Goal: Task Accomplishment & Management: Manage account settings

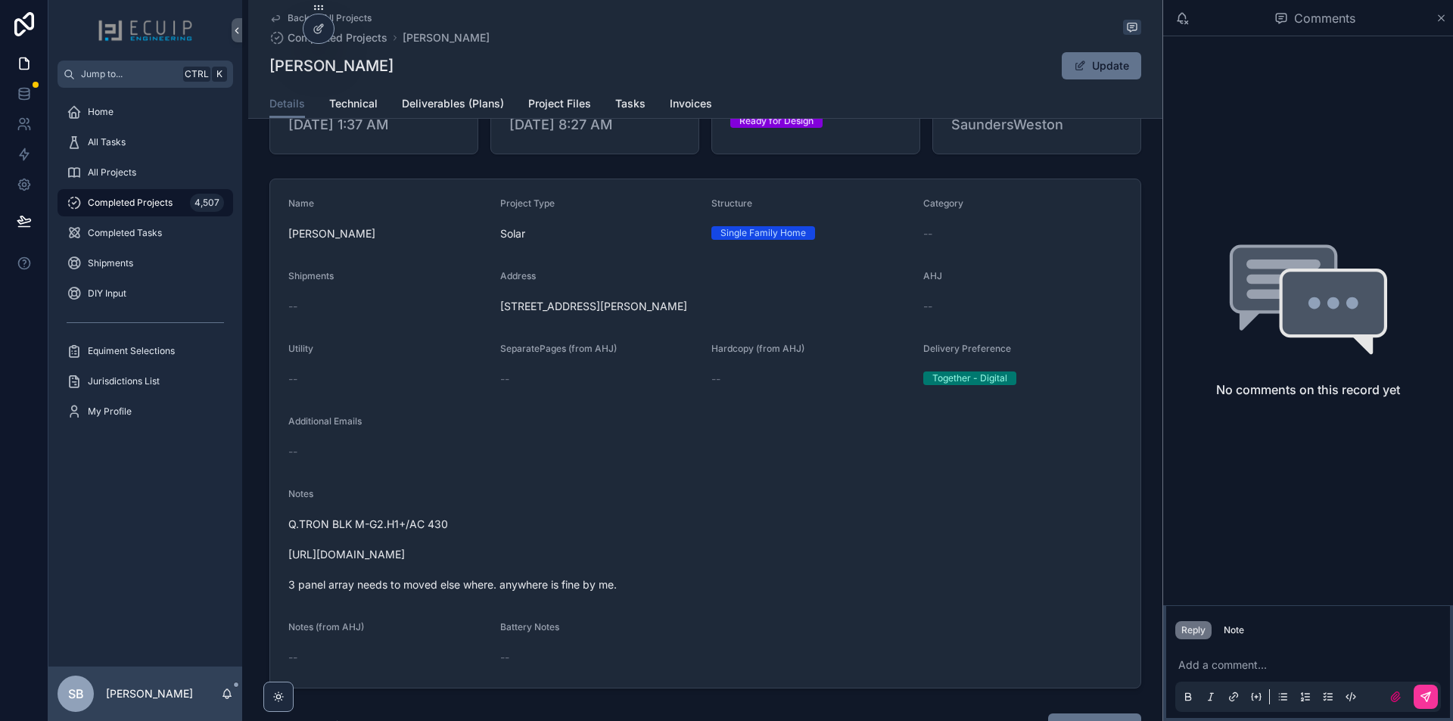
scroll to position [151, 0]
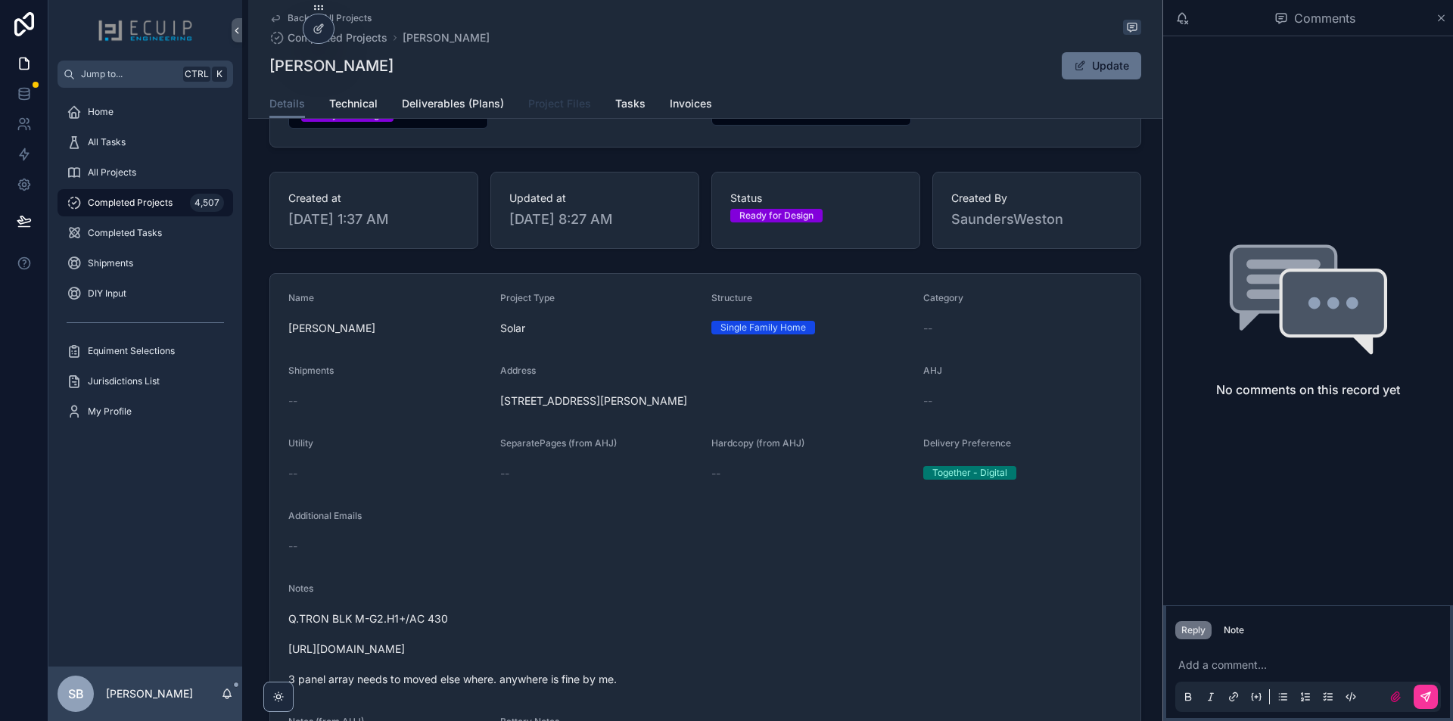
click at [555, 102] on span "Project Files" at bounding box center [559, 103] width 63 height 15
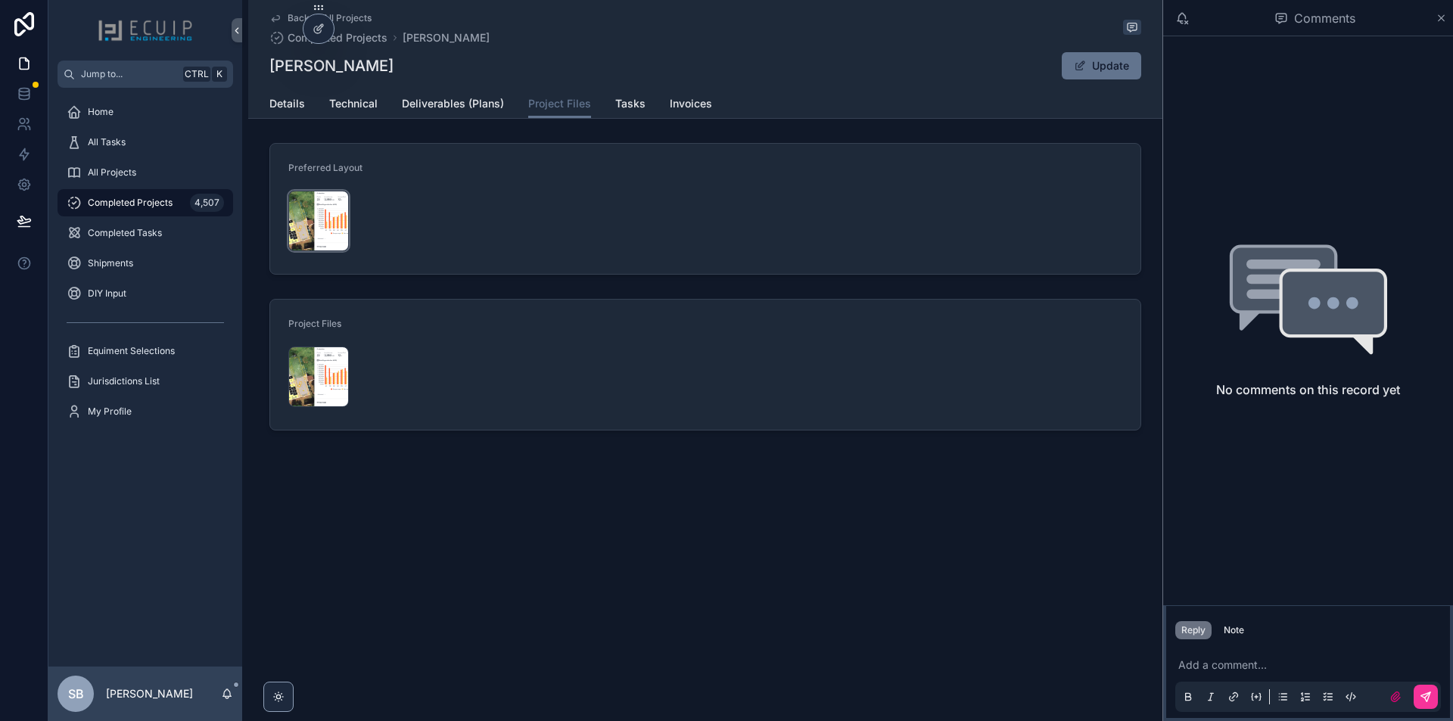
click at [338, 218] on div "Screenshot-2025-10-02-at-1.36.00-PM .png" at bounding box center [318, 221] width 61 height 61
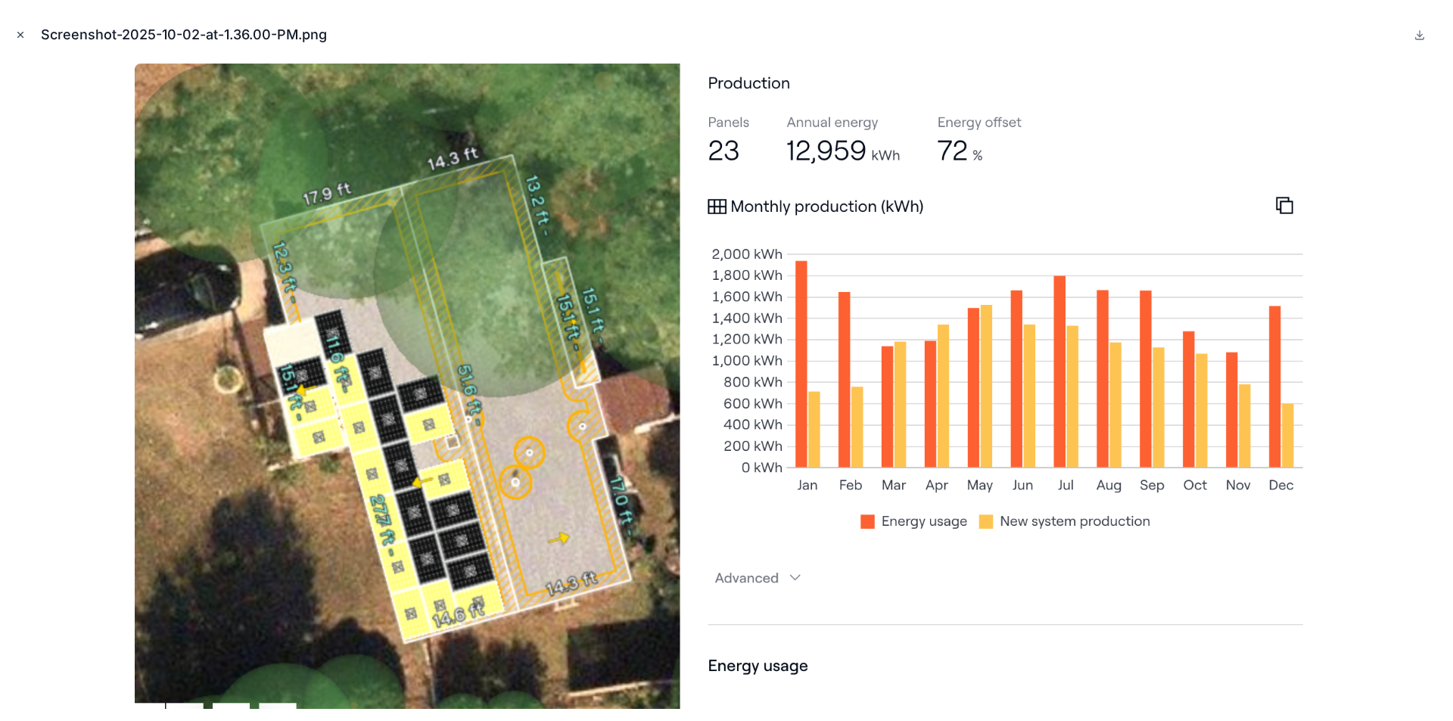
click at [21, 33] on icon "Close modal" at bounding box center [20, 35] width 11 height 11
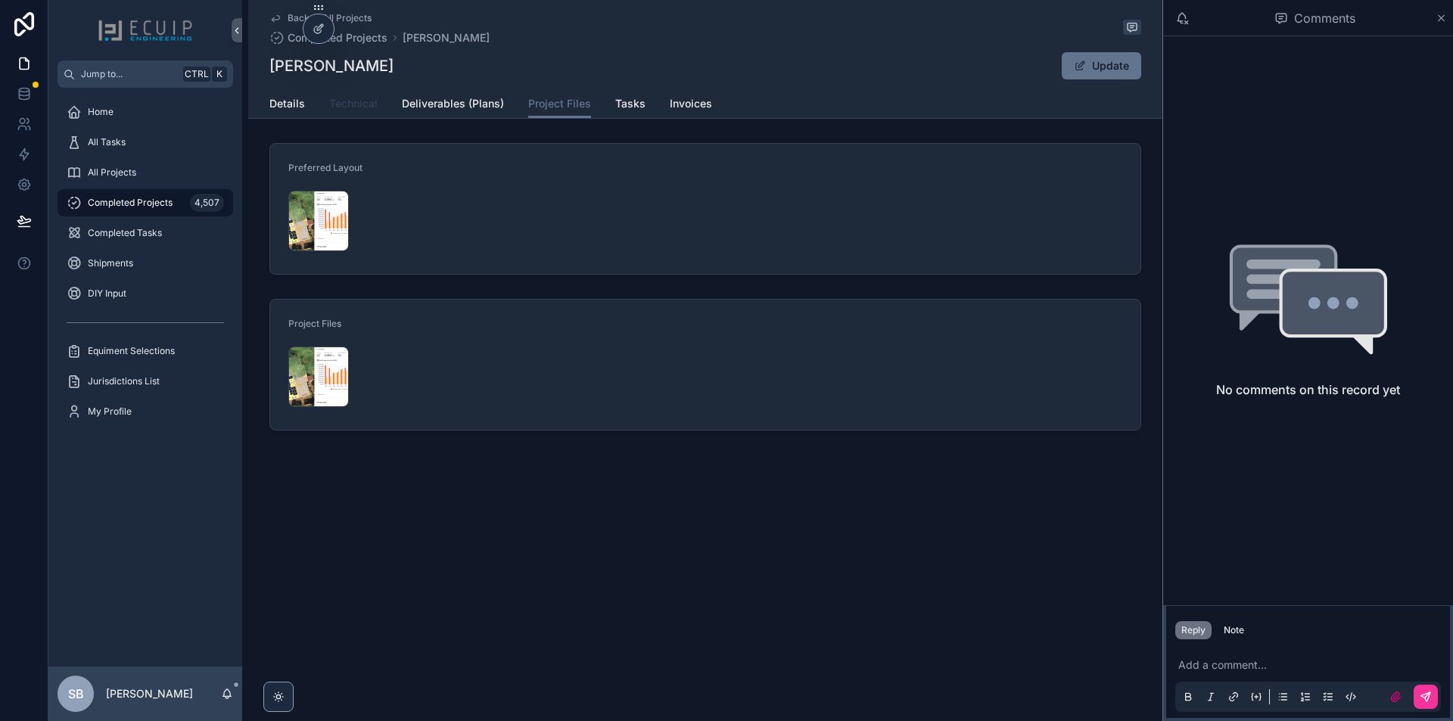
click at [350, 111] on link "Technical" at bounding box center [353, 105] width 48 height 30
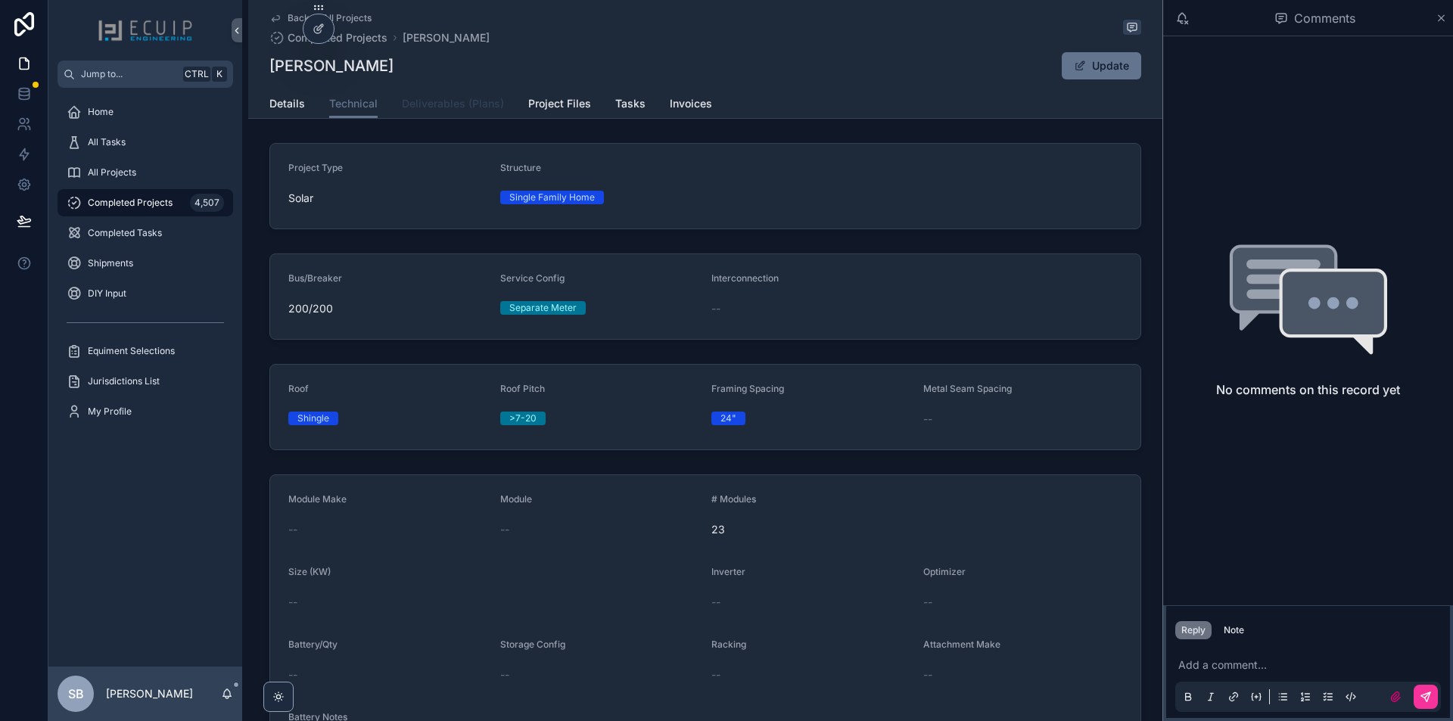
click at [459, 107] on span "Deliverables (Plans)" at bounding box center [453, 103] width 102 height 15
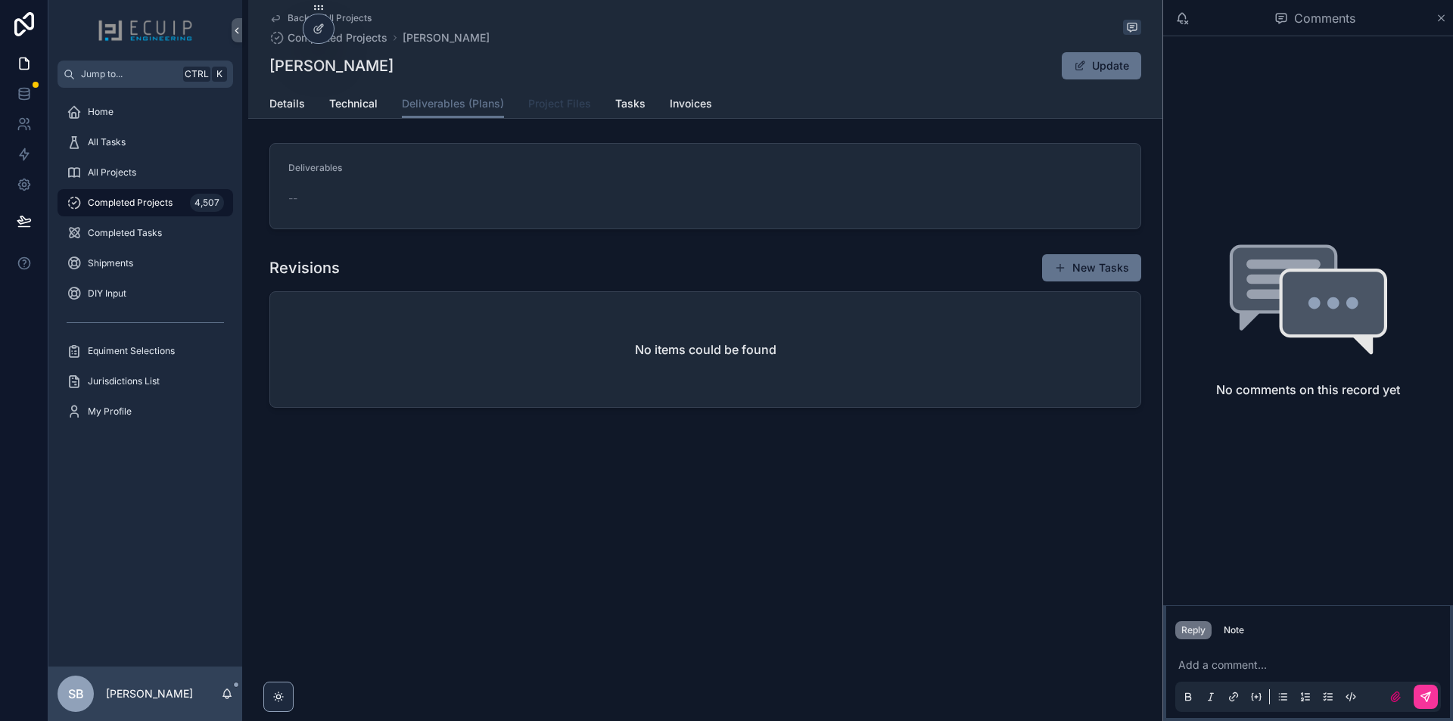
click at [540, 101] on span "Project Files" at bounding box center [559, 103] width 63 height 15
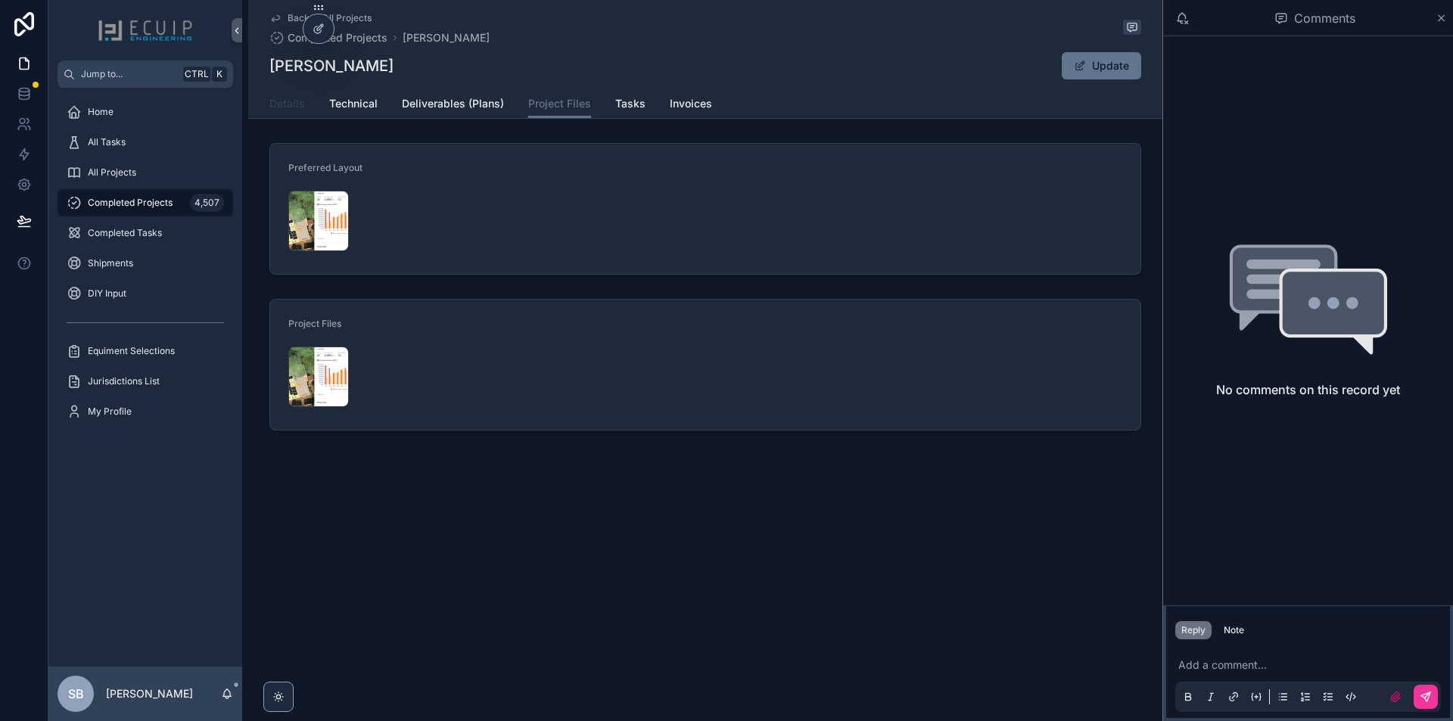
click at [290, 112] on link "Details" at bounding box center [287, 105] width 36 height 30
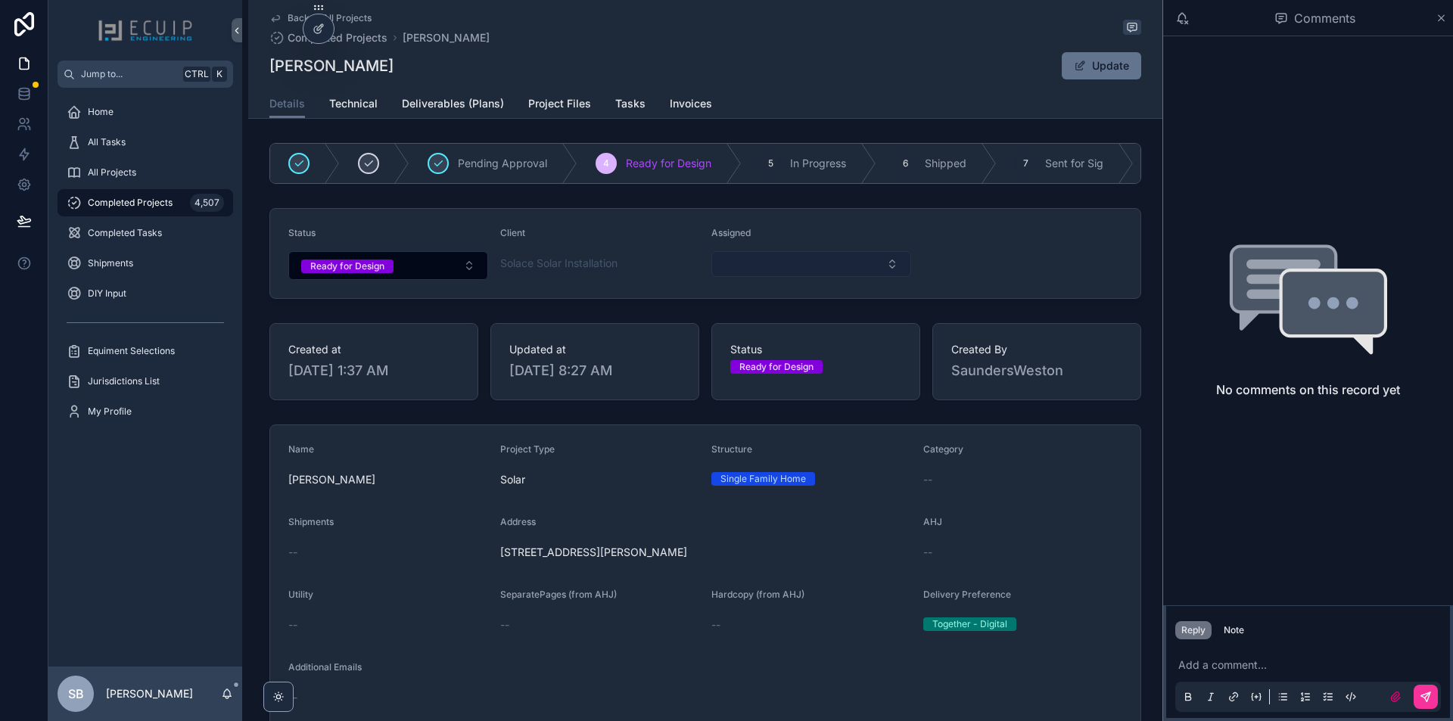
click at [776, 272] on button "Select Button" at bounding box center [811, 264] width 200 height 26
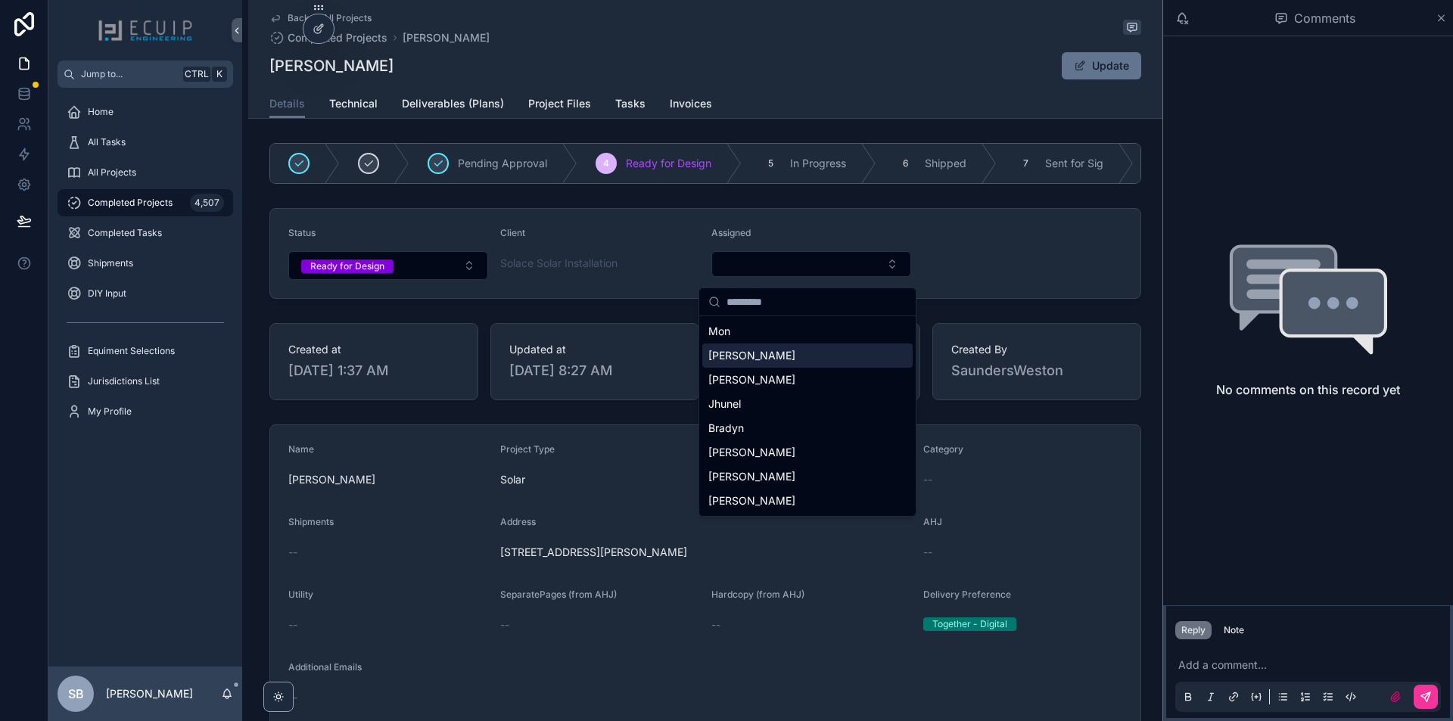
click at [764, 361] on div "[PERSON_NAME]" at bounding box center [807, 356] width 210 height 24
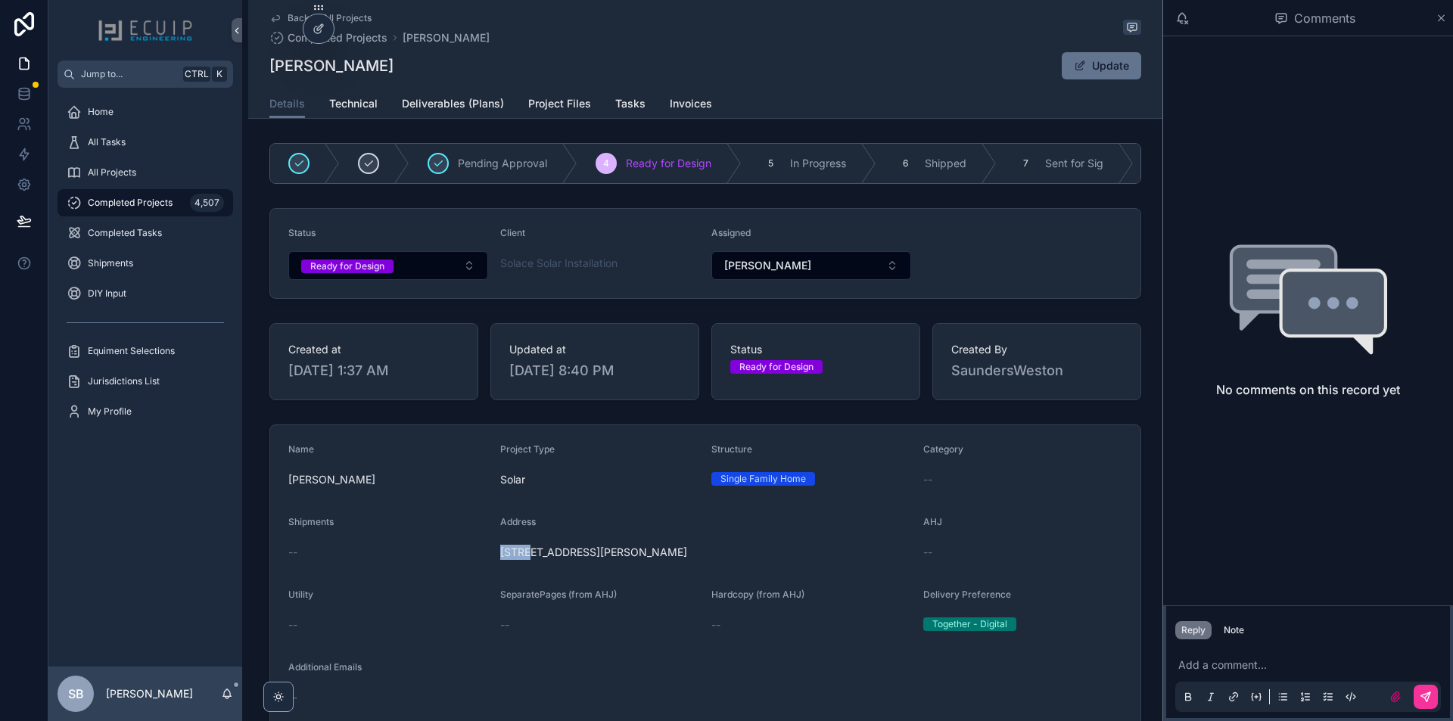
drag, startPoint x: 753, startPoint y: 571, endPoint x: 535, endPoint y: 570, distance: 217.9
click at [532, 564] on div "[STREET_ADDRESS][PERSON_NAME]" at bounding box center [705, 552] width 411 height 24
click at [684, 574] on form "Name [PERSON_NAME] Project Type Solar Structure Single Family Home Category -- …" at bounding box center [705, 679] width 870 height 509
drag, startPoint x: 692, startPoint y: 561, endPoint x: 495, endPoint y: 564, distance: 196.8
click at [495, 564] on form "Name [PERSON_NAME] Project Type Solar Structure Single Family Home Category -- …" at bounding box center [705, 679] width 870 height 509
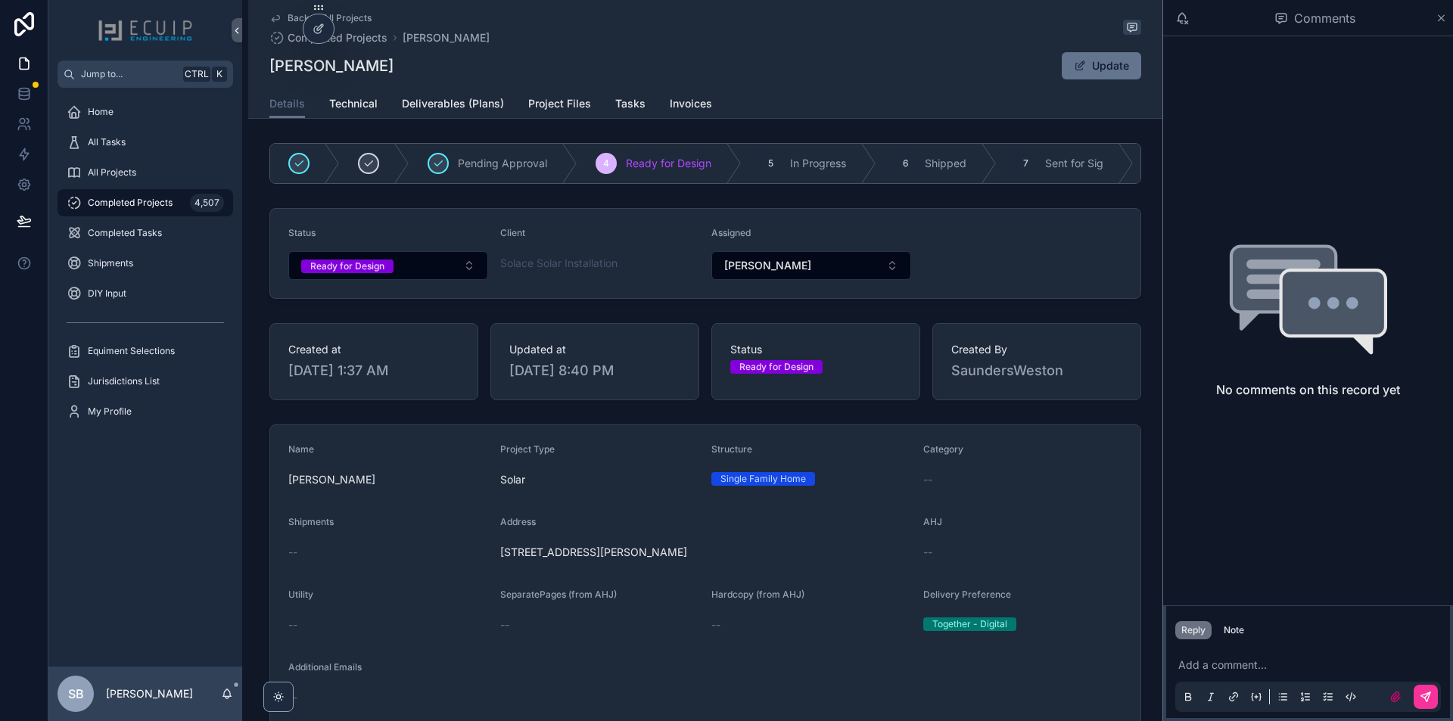
copy span "[STREET_ADDRESS][PERSON_NAME]"
drag, startPoint x: 296, startPoint y: 67, endPoint x: 268, endPoint y: 67, distance: 28.0
click at [269, 67] on div "[PERSON_NAME] Update" at bounding box center [705, 65] width 872 height 29
copy h1 "[PERSON_NAME]"
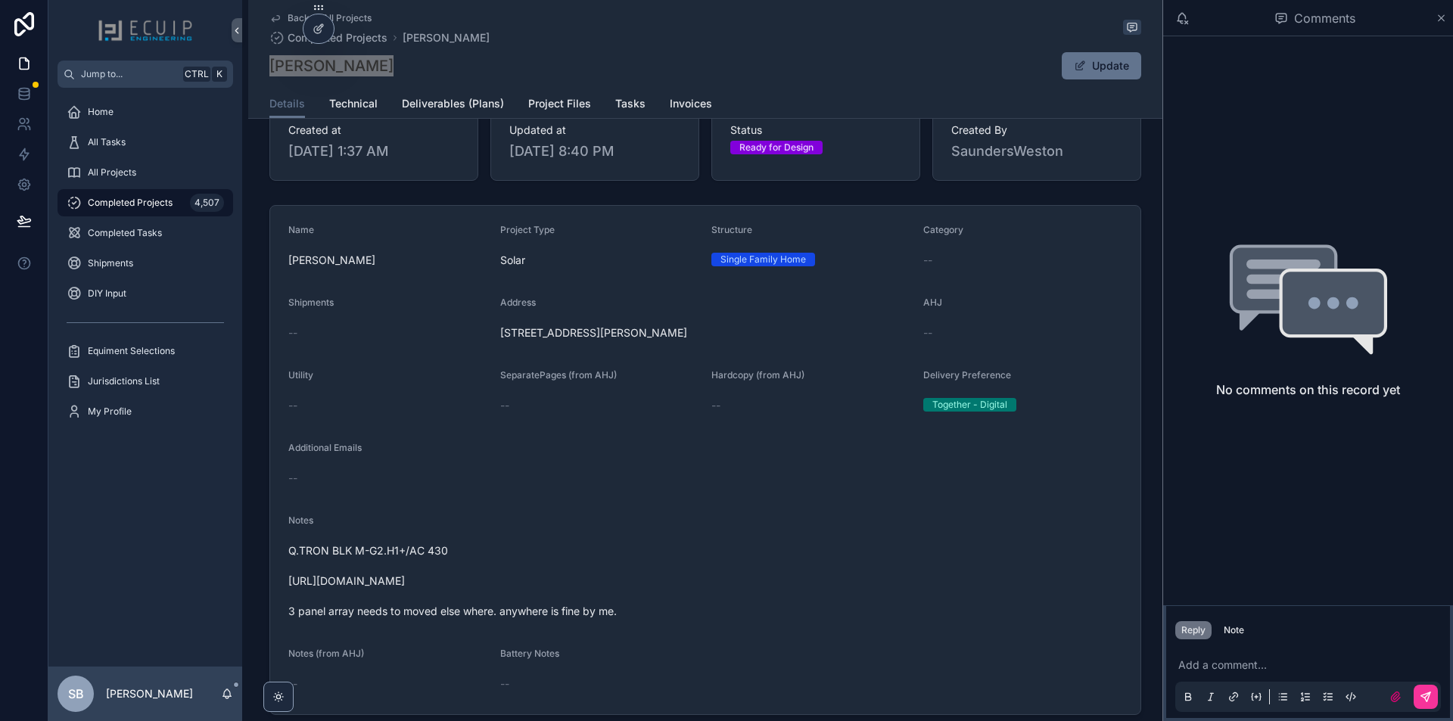
scroll to position [227, 0]
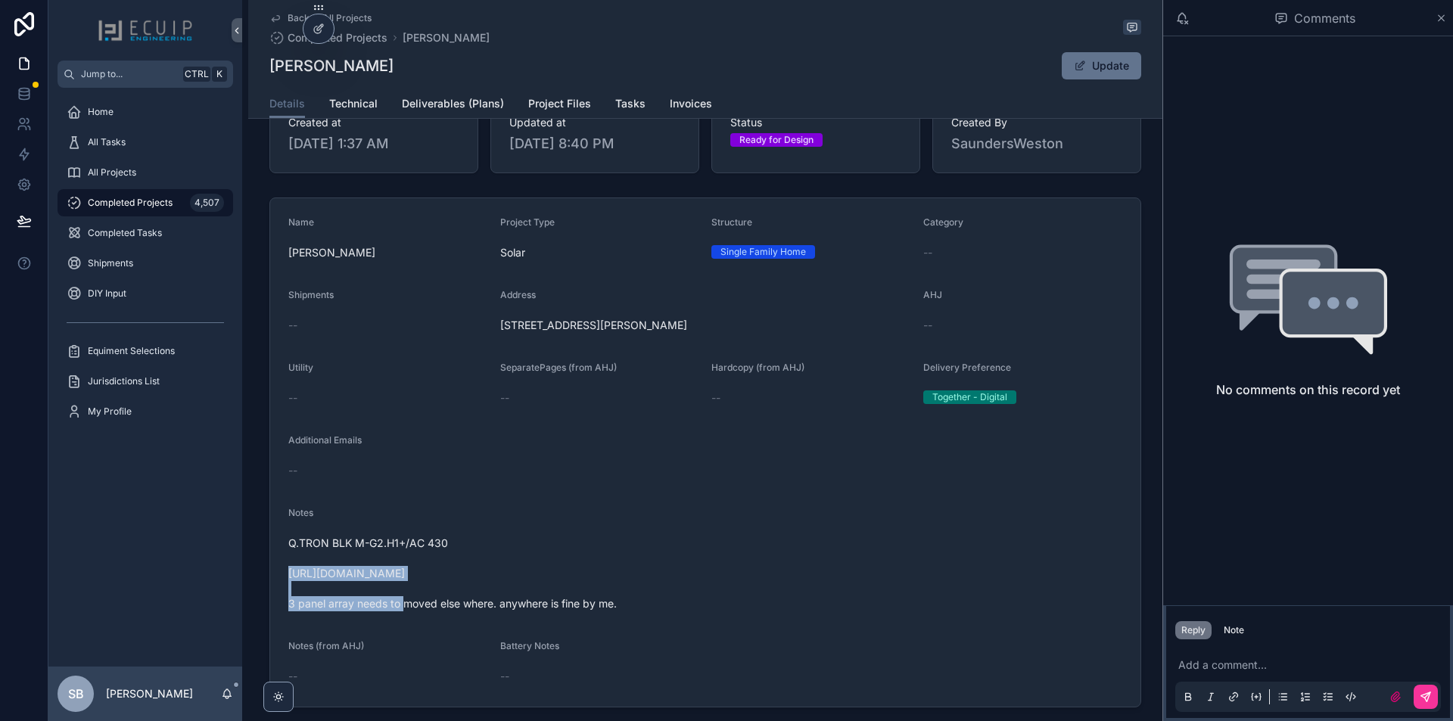
drag, startPoint x: 537, startPoint y: 583, endPoint x: 284, endPoint y: 582, distance: 252.7
click at [284, 582] on form "Name [PERSON_NAME] Project Type Solar Structure Single Family Home Category -- …" at bounding box center [705, 452] width 870 height 509
copy span "[URL][DOMAIN_NAME]"
click at [365, 104] on span "Technical" at bounding box center [353, 103] width 48 height 15
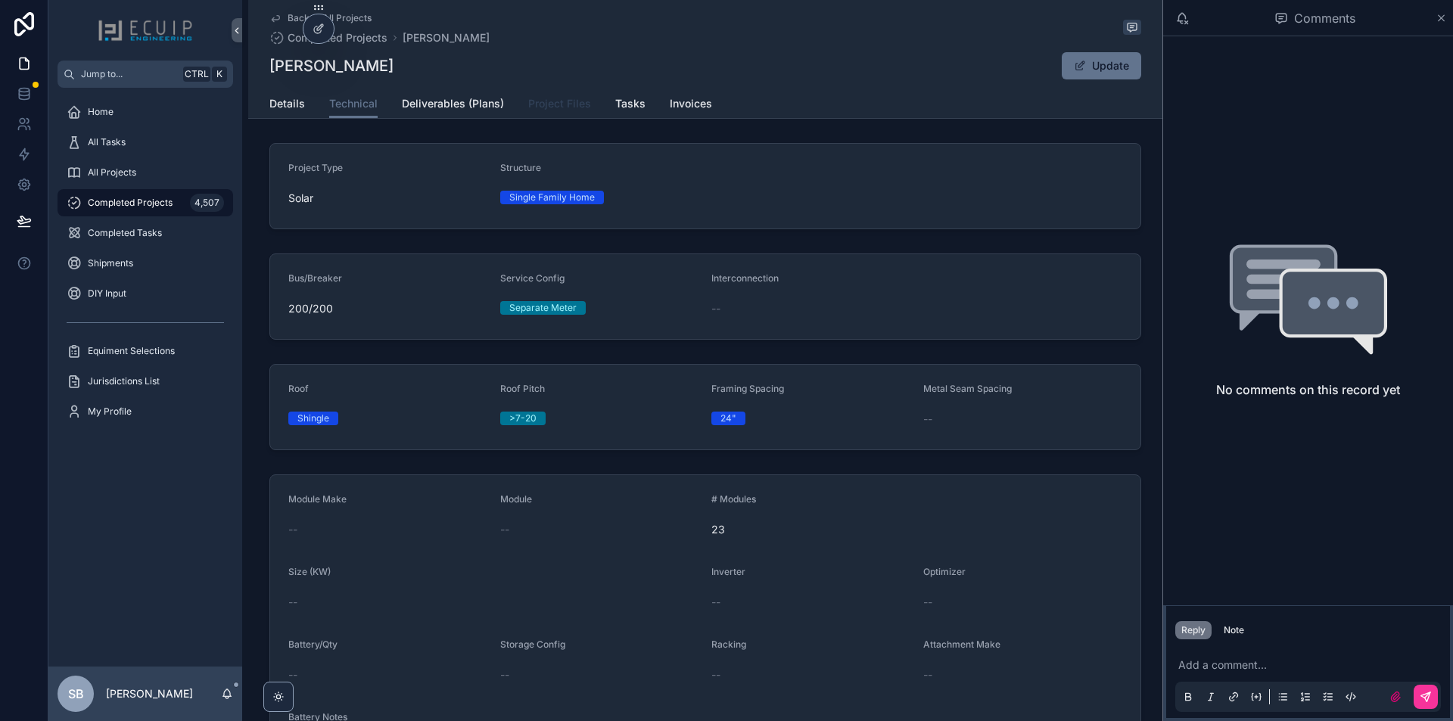
click at [546, 97] on span "Project Files" at bounding box center [559, 103] width 63 height 15
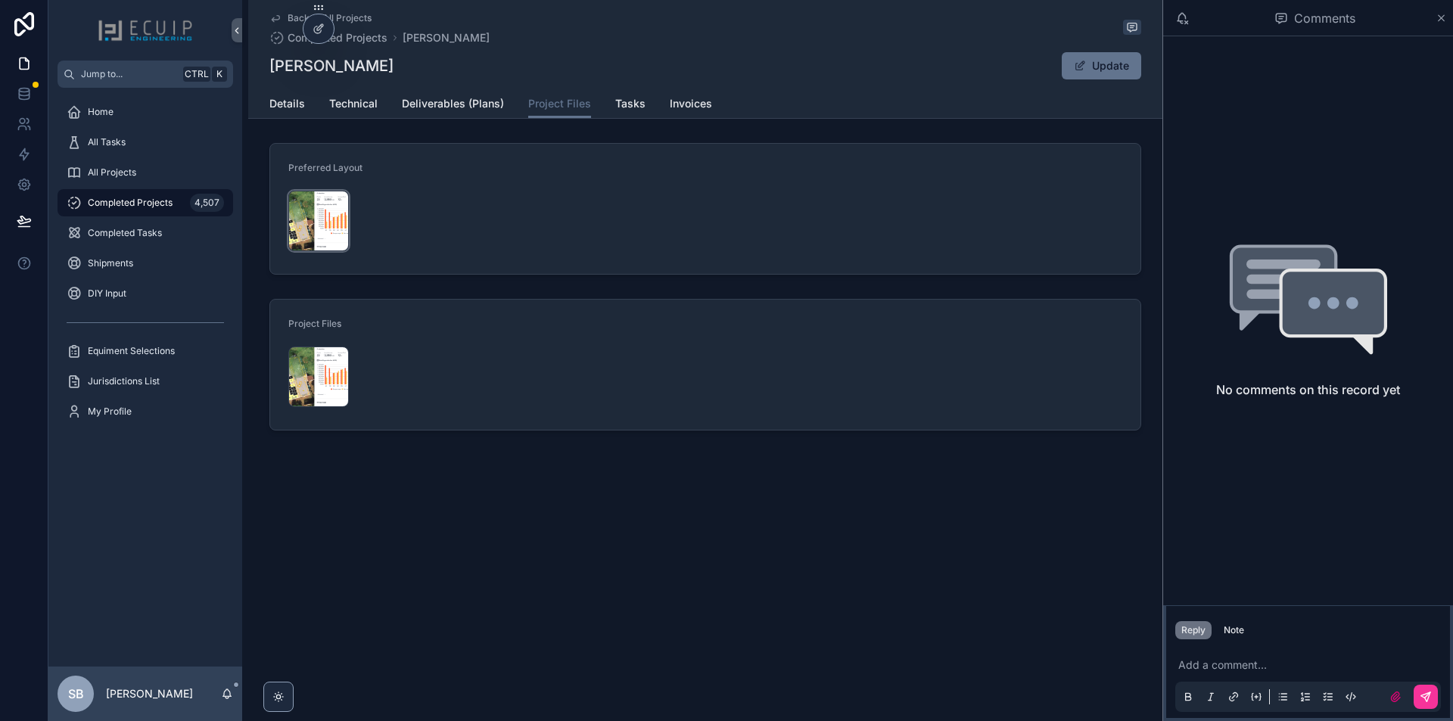
click at [316, 229] on div "Screenshot-2025-10-02-at-1.36.00-PM .png" at bounding box center [318, 221] width 61 height 61
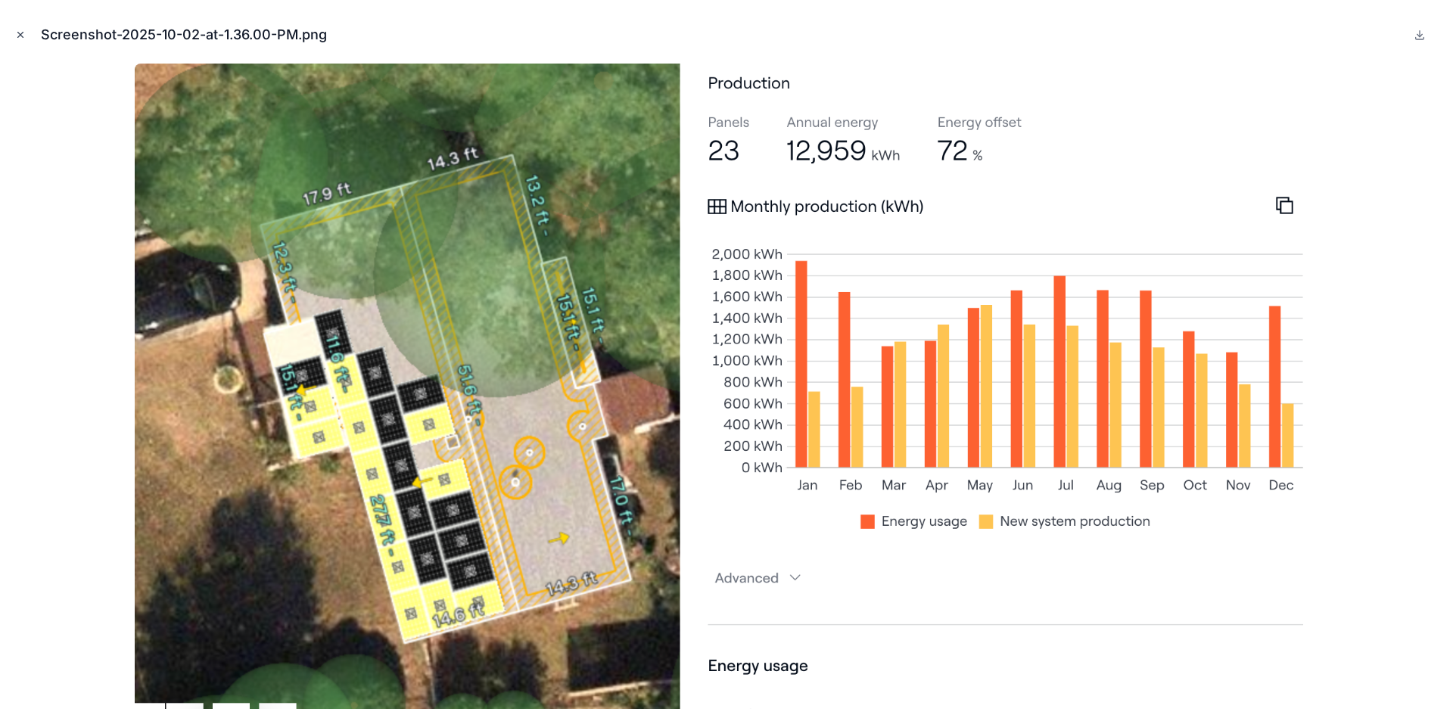
click at [13, 37] on button "Close modal" at bounding box center [20, 34] width 17 height 17
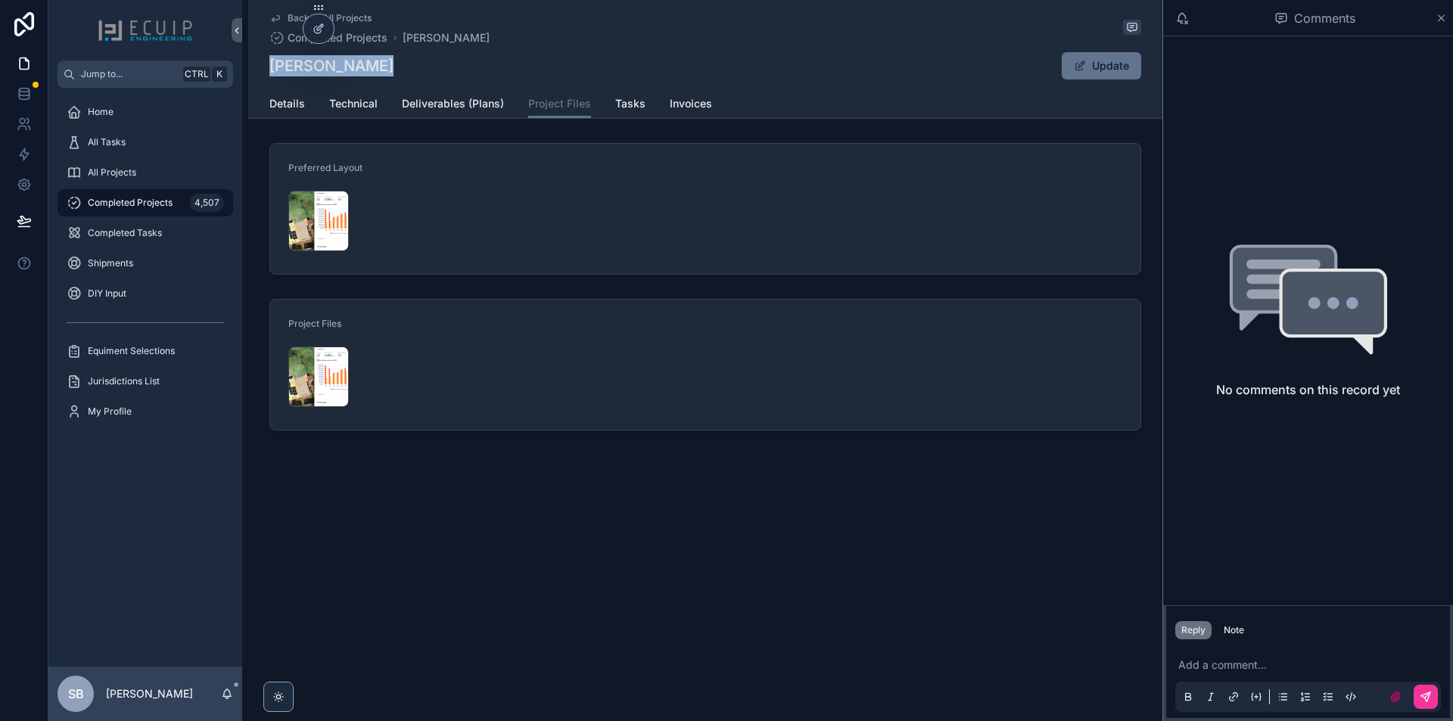
drag, startPoint x: 362, startPoint y: 72, endPoint x: 259, endPoint y: 64, distance: 104.0
click at [259, 64] on div "Back to All Projects Completed Projects [PERSON_NAME] [PERSON_NAME] Update Proj…" at bounding box center [705, 59] width 914 height 119
copy h1 "[PERSON_NAME]"
click at [292, 101] on span "Details" at bounding box center [287, 103] width 36 height 15
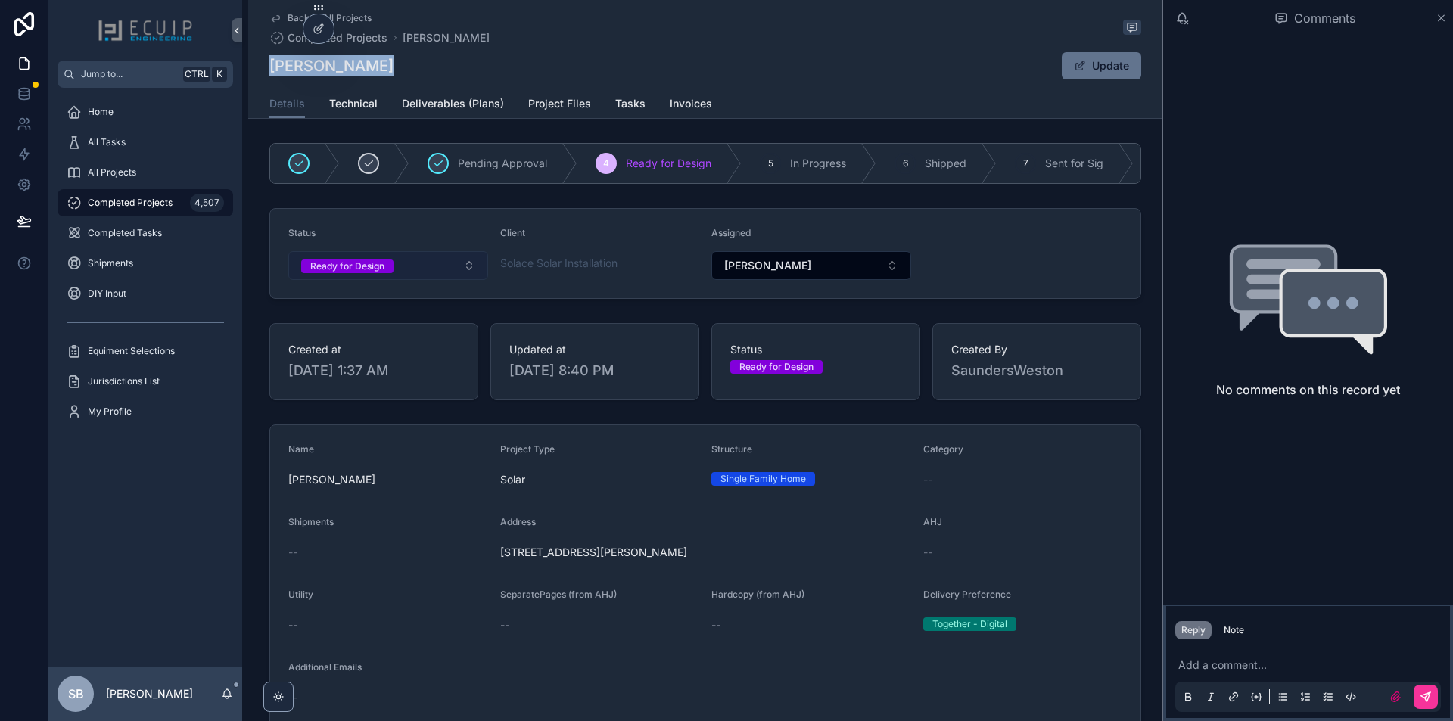
click at [464, 276] on button "Ready for Design" at bounding box center [388, 265] width 200 height 29
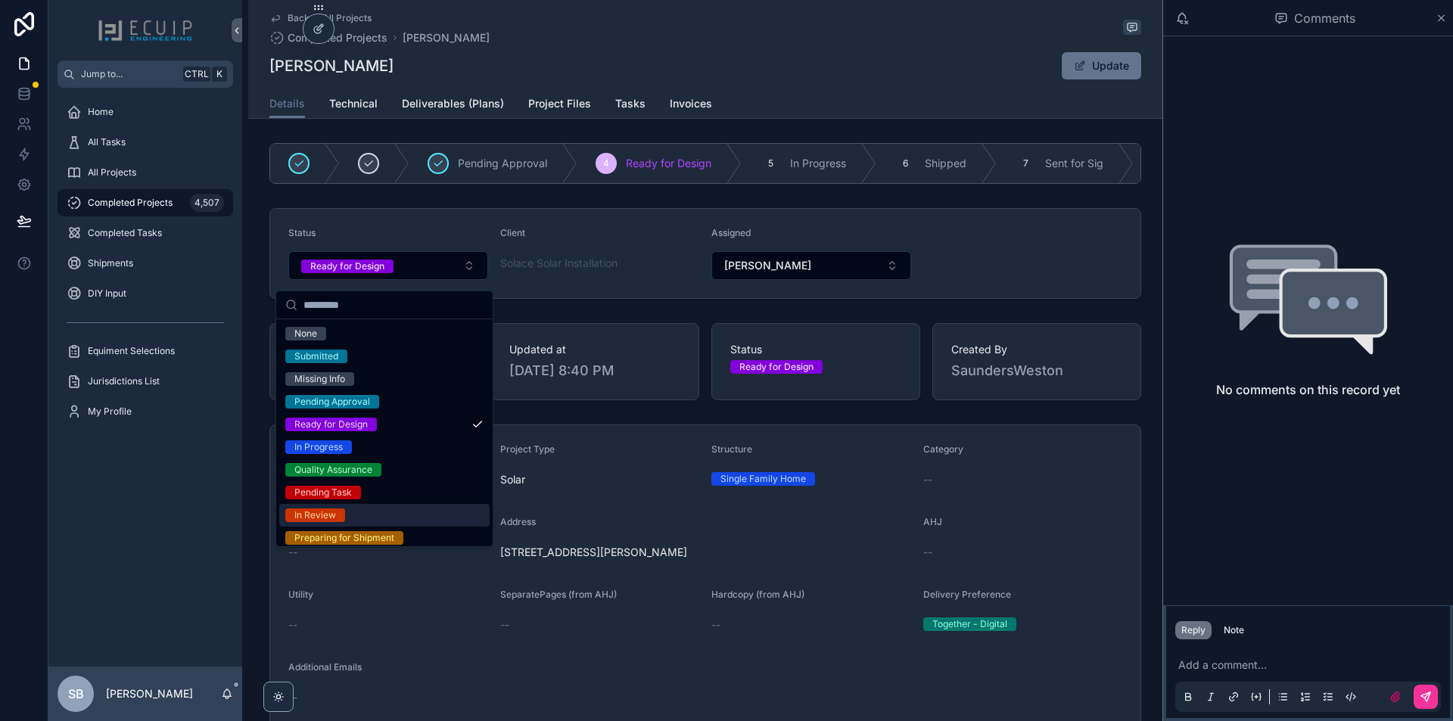
click at [392, 524] on div "In Review" at bounding box center [384, 515] width 210 height 23
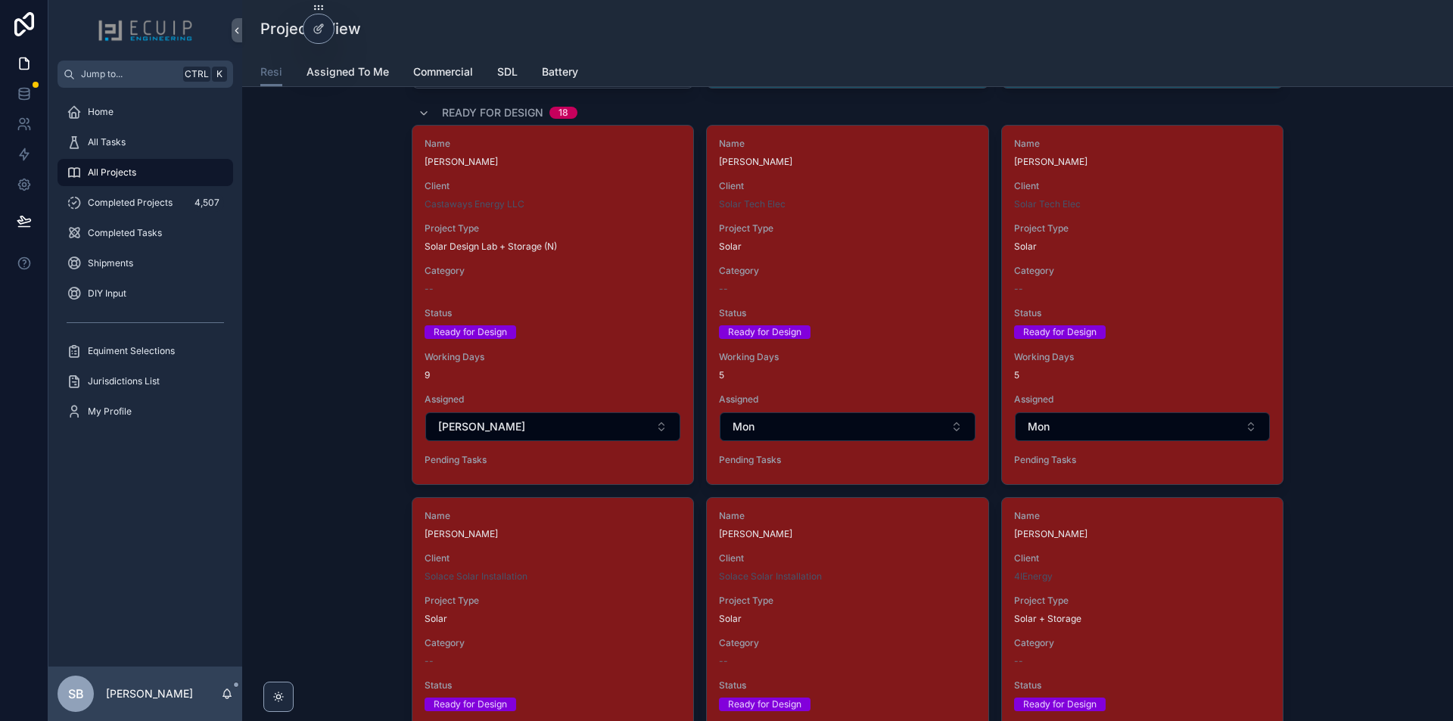
scroll to position [2421, 0]
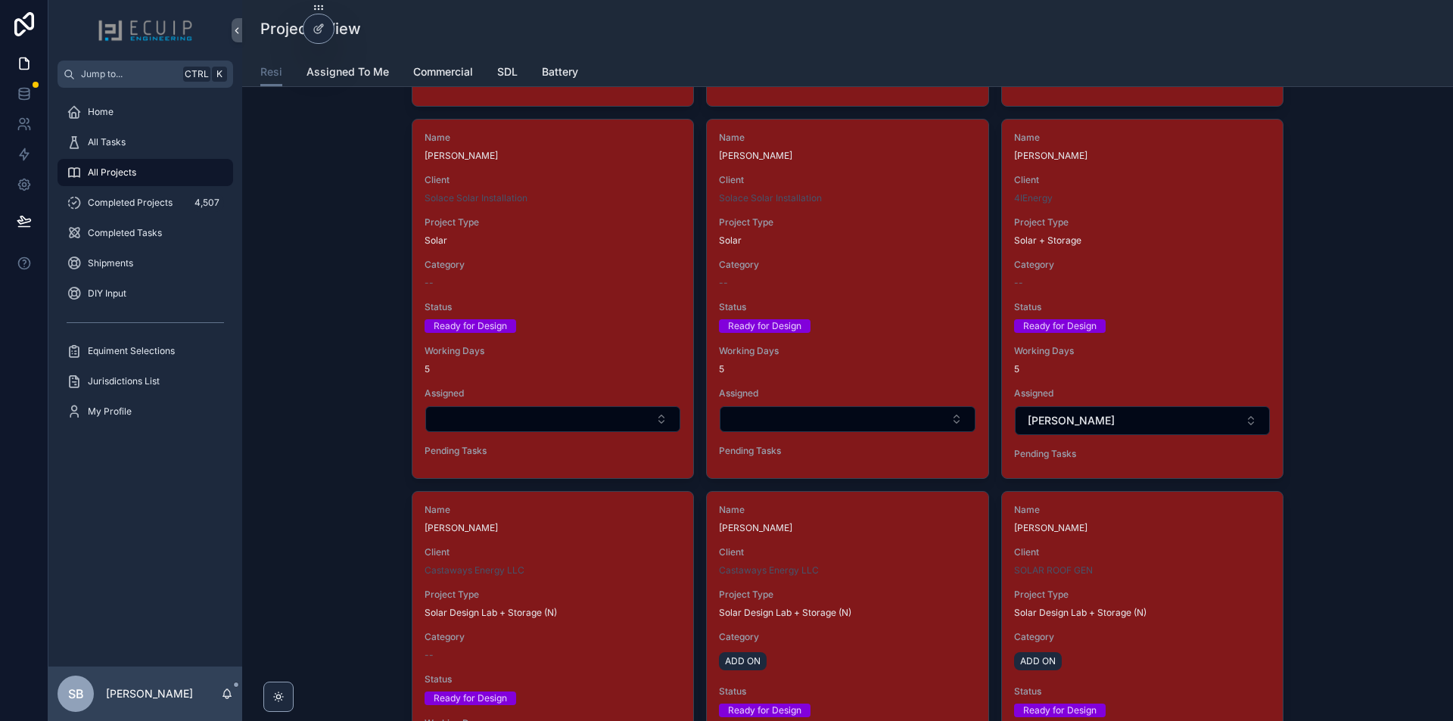
click at [1207, 345] on span "Working Days" at bounding box center [1142, 351] width 257 height 12
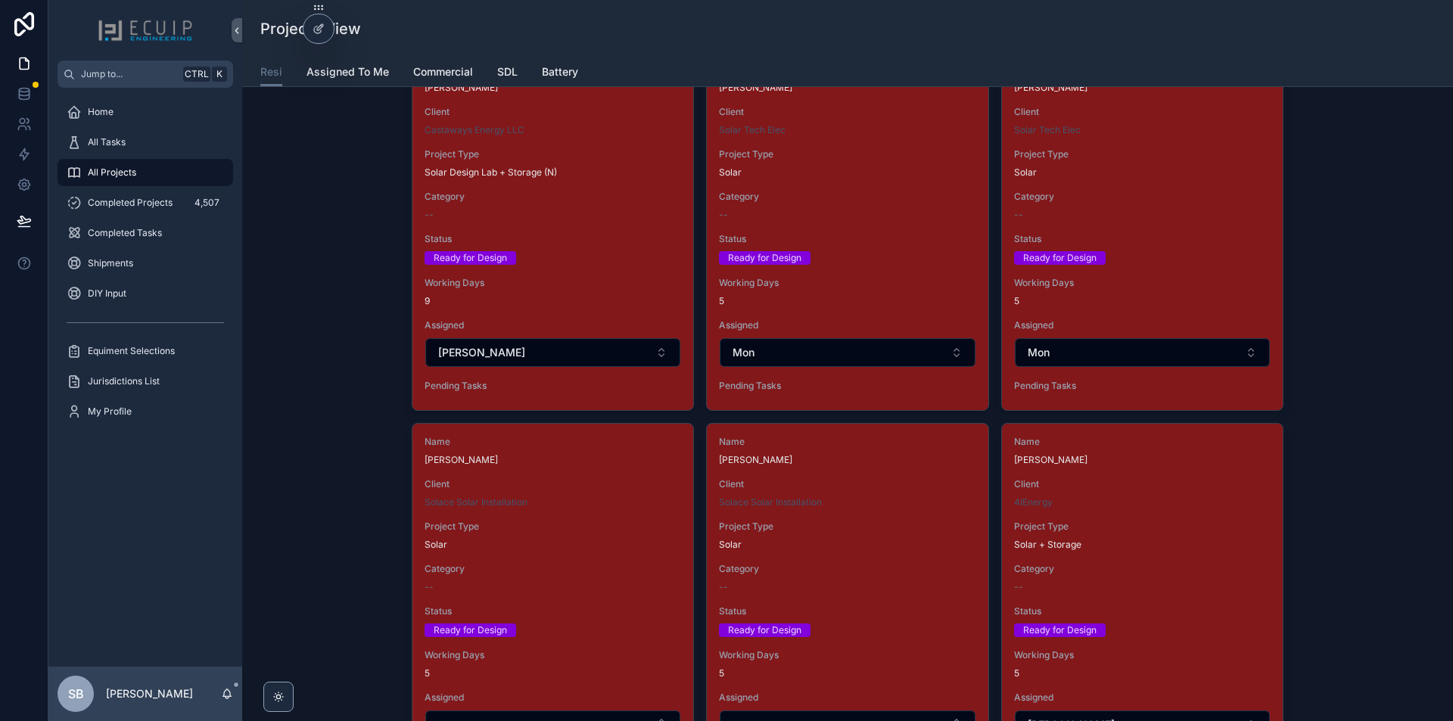
scroll to position [2043, 0]
